Goal: Information Seeking & Learning: Compare options

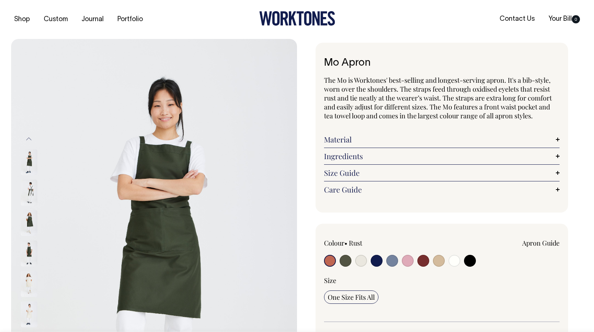
radio input "true"
select select "Olive"
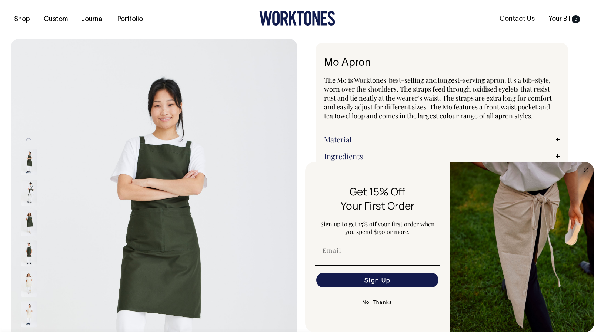
click at [379, 303] on button "No, Thanks" at bounding box center [377, 302] width 125 height 15
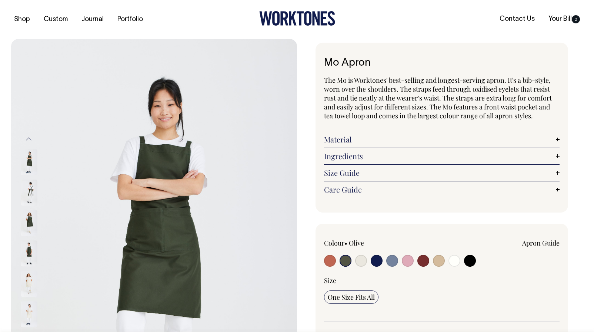
click at [448, 286] on div "Size One Size Fits All" at bounding box center [442, 299] width 236 height 46
click at [471, 262] on input "radio" at bounding box center [470, 261] width 12 height 12
radio input "true"
select select "Black"
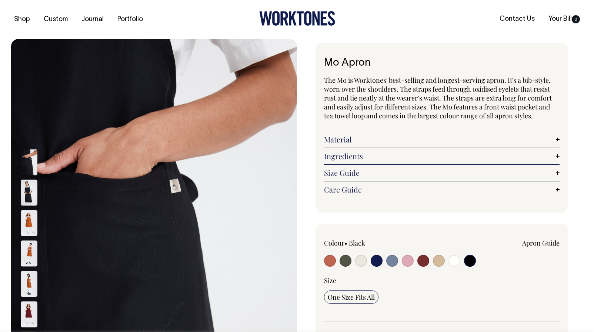
click at [457, 262] on input "radio" at bounding box center [455, 261] width 12 height 12
radio input "true"
select select "Off-White"
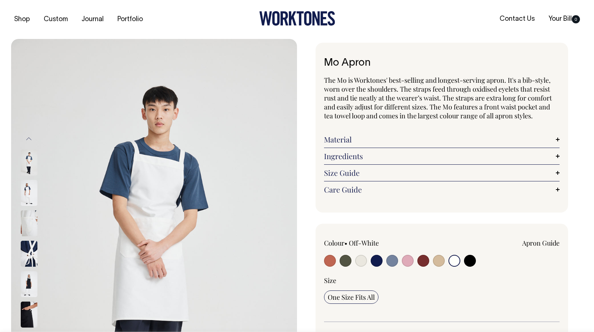
click at [445, 264] on label at bounding box center [439, 262] width 12 height 14
click at [445, 264] on input "radio" at bounding box center [439, 261] width 12 height 12
radio input "true"
select select "Khaki"
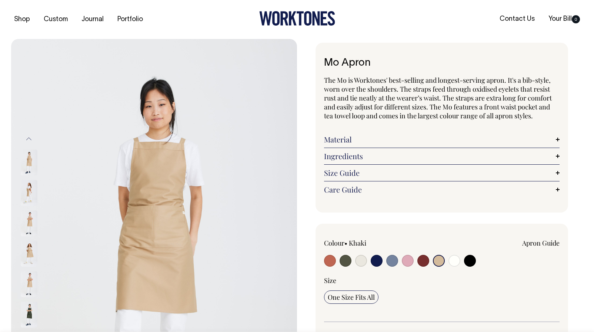
click at [423, 263] on input "radio" at bounding box center [424, 261] width 12 height 12
radio input "true"
select select "Burgundy"
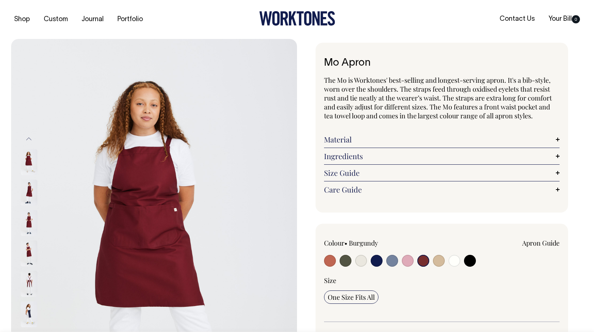
click at [409, 261] on input "radio" at bounding box center [408, 261] width 12 height 12
radio input "true"
select select "Pink"
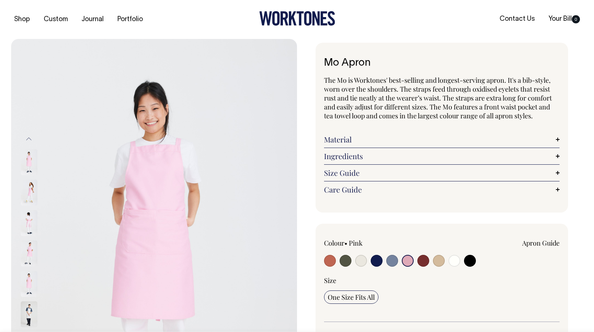
click at [392, 262] on input "radio" at bounding box center [392, 261] width 12 height 12
radio input "true"
select select "Blue/Grey"
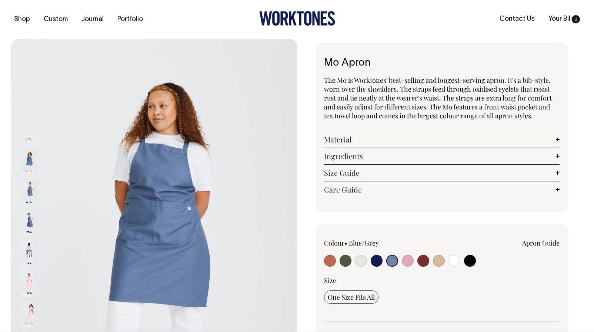
click at [375, 259] on input "radio" at bounding box center [377, 261] width 12 height 12
radio input "true"
select select "Dark Navy"
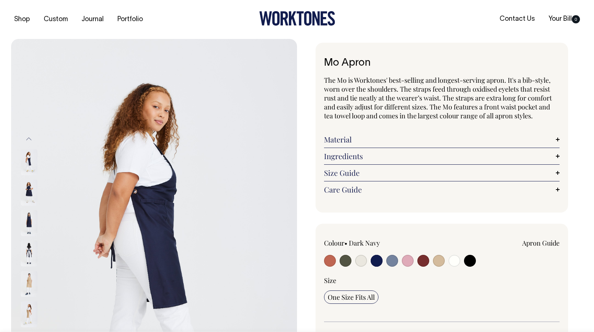
click at [363, 262] on input "radio" at bounding box center [361, 261] width 12 height 12
radio input "true"
select select "Natural"
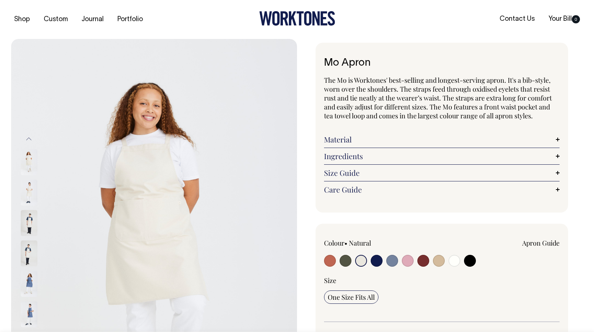
click at [347, 263] on input "radio" at bounding box center [346, 261] width 12 height 12
radio input "true"
select select "Olive"
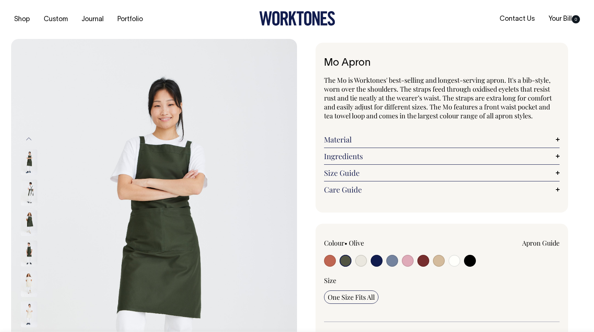
click at [327, 260] on input "radio" at bounding box center [330, 261] width 12 height 12
radio input "true"
select select "Rust"
